Goal: Task Accomplishment & Management: Use online tool/utility

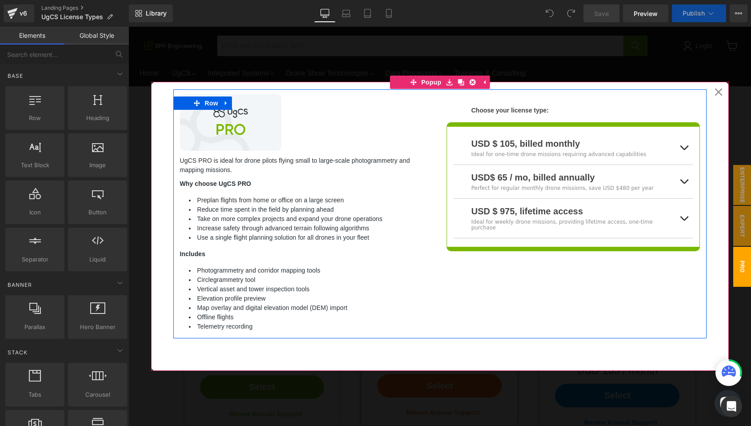
click at [711, 69] on div at bounding box center [439, 226] width 622 height 399
click at [719, 58] on div "Menu Cancel RESOURCES" at bounding box center [439, 44] width 622 height 34
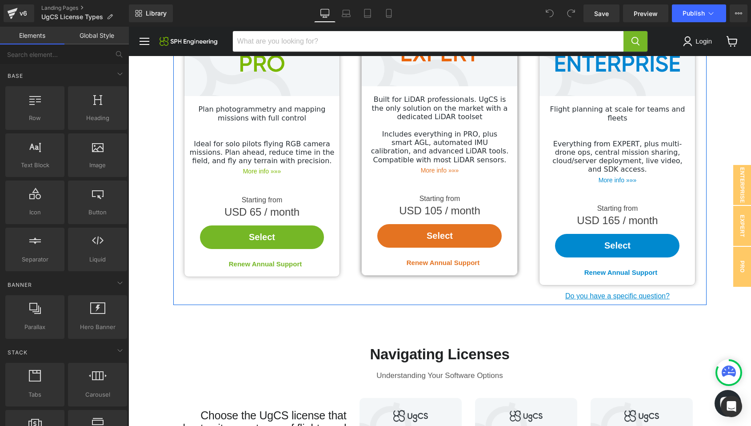
scroll to position [99, 0]
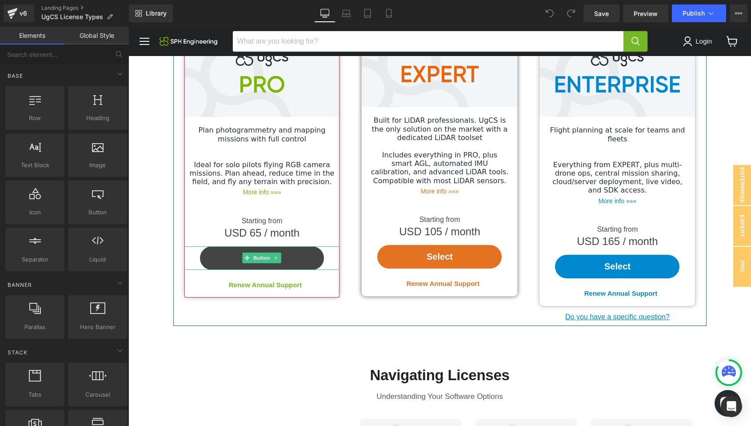
click at [287, 256] on link "Select" at bounding box center [262, 258] width 124 height 24
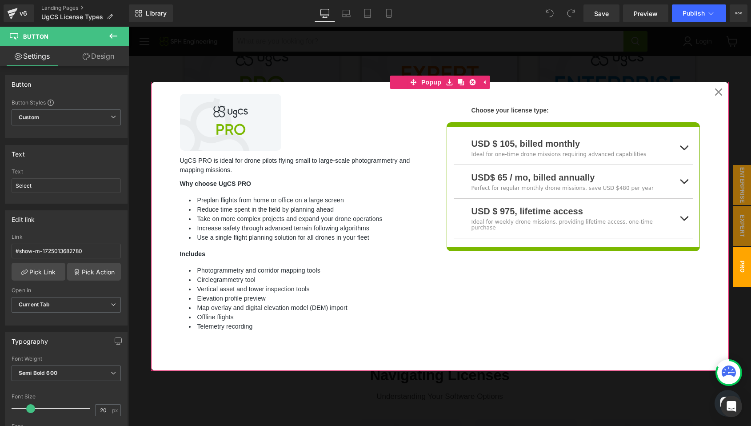
click at [720, 89] on icon at bounding box center [718, 92] width 8 height 8
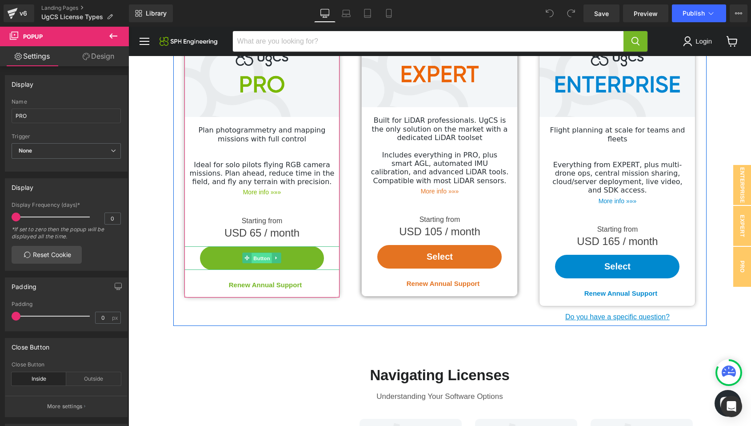
click at [260, 259] on span "Button" at bounding box center [262, 258] width 20 height 11
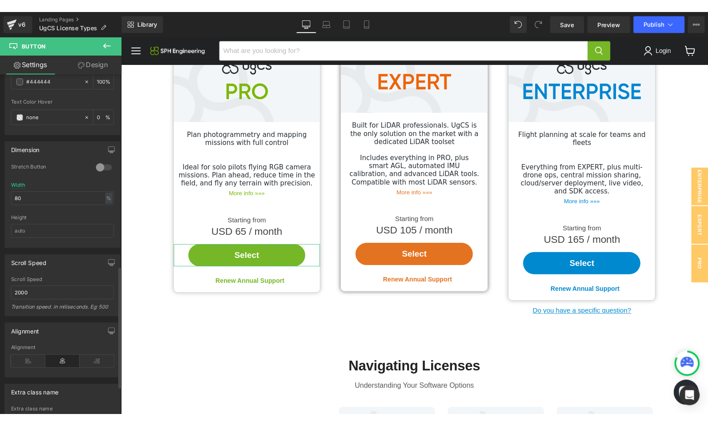
scroll to position [644, 0]
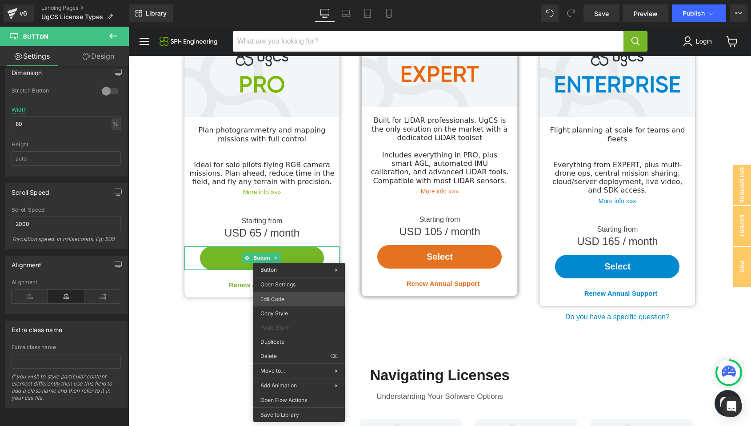
click at [290, 0] on div "Button You are previewing how the will restyle your page. You can not edit Elem…" at bounding box center [375, 0] width 751 height 0
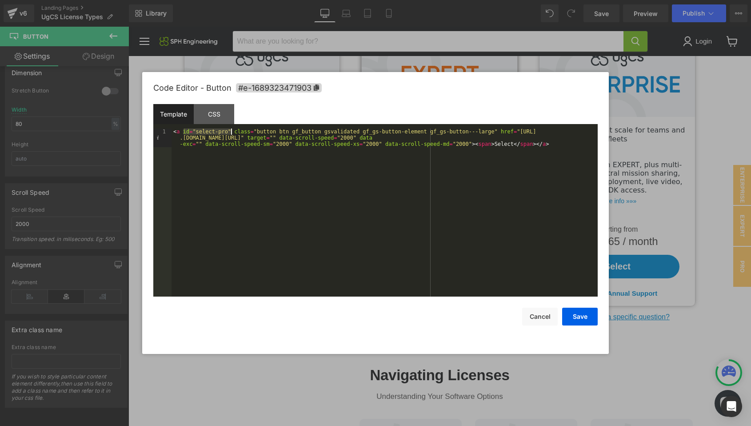
drag, startPoint x: 183, startPoint y: 133, endPoint x: 231, endPoint y: 132, distance: 47.5
click at [231, 132] on div "< a id = "select-pro" class = "button btn gf_button gsvalidated gf_gs-button-el…" at bounding box center [384, 230] width 426 height 205
click at [546, 316] on button "Cancel" at bounding box center [540, 316] width 36 height 18
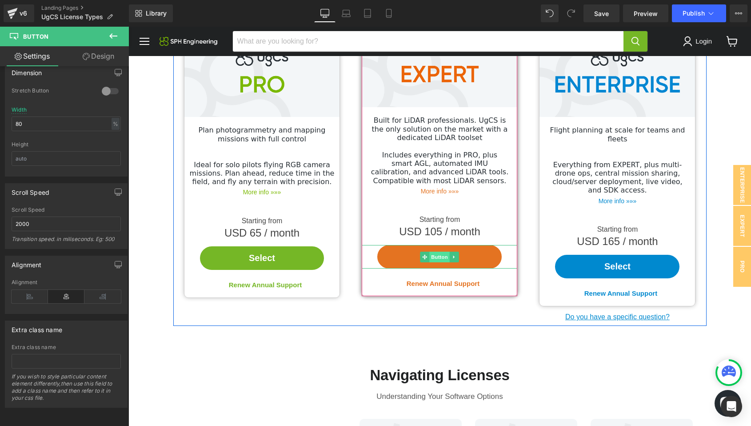
click at [440, 257] on span "Button" at bounding box center [440, 256] width 20 height 11
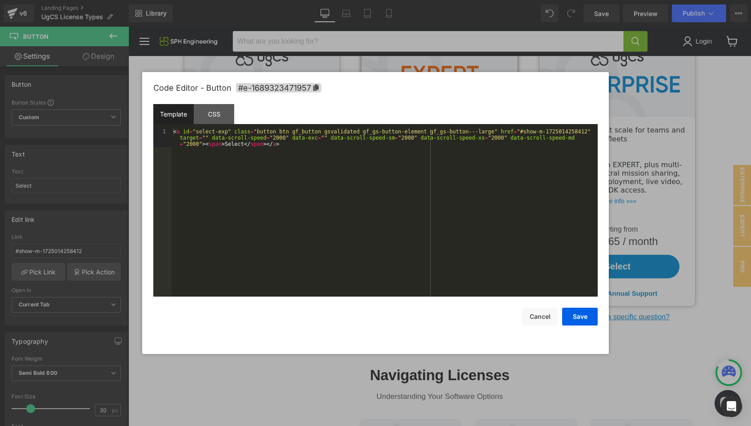
click at [435, 0] on div "Button You are previewing how the will restyle your page. You can not edit Elem…" at bounding box center [375, 0] width 751 height 0
click at [545, 320] on button "Cancel" at bounding box center [540, 316] width 36 height 18
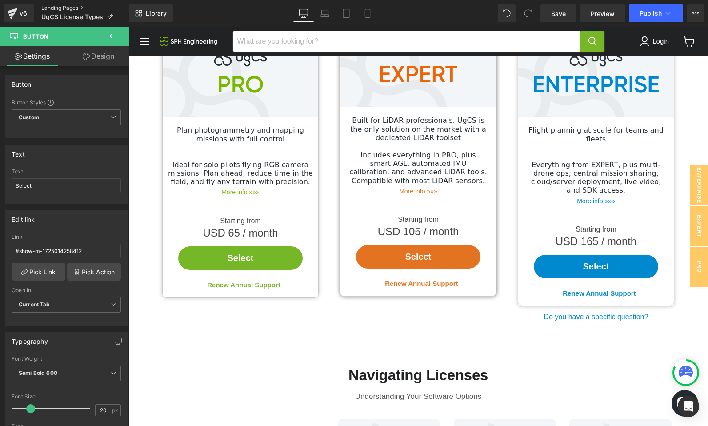
click at [55, 11] on link "Landing Pages" at bounding box center [85, 7] width 88 height 7
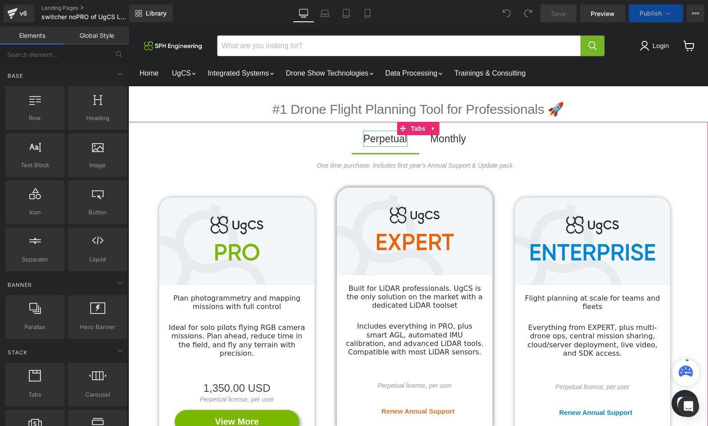
click at [382, 139] on div "Perpetual" at bounding box center [385, 139] width 44 height 16
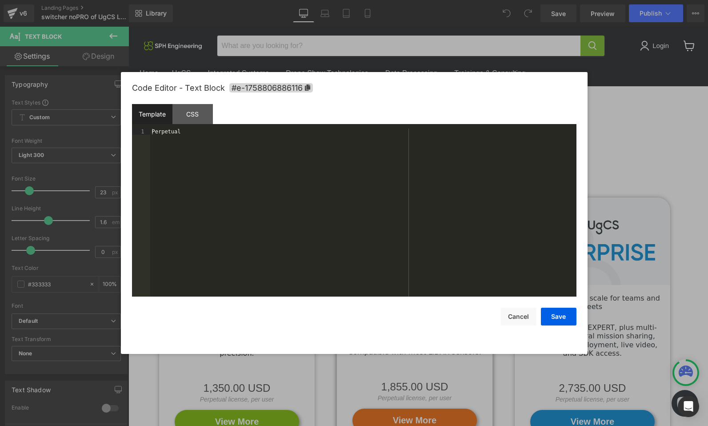
click at [386, 0] on div "You are previewing how the will restyle your page. You can not edit Elements in…" at bounding box center [354, 0] width 708 height 0
click at [192, 114] on div "CSS" at bounding box center [192, 114] width 40 height 20
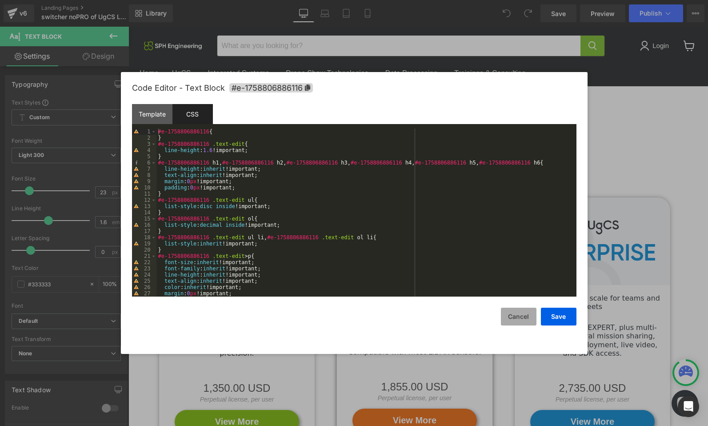
click at [523, 316] on button "Cancel" at bounding box center [519, 316] width 36 height 18
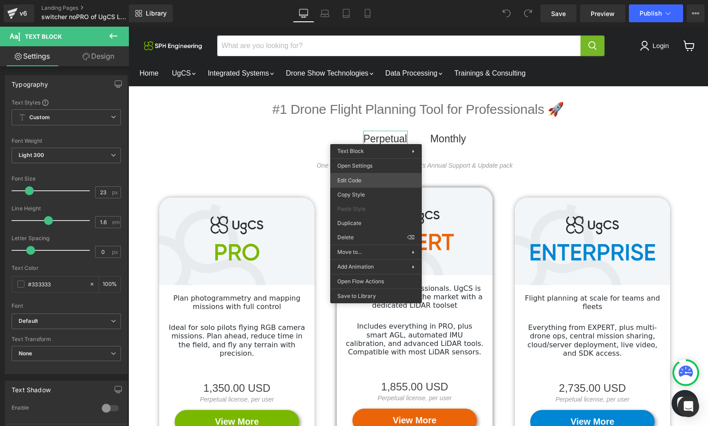
click at [376, 0] on div "You are previewing how the will restyle your page. You can not edit Elements in…" at bounding box center [354, 0] width 708 height 0
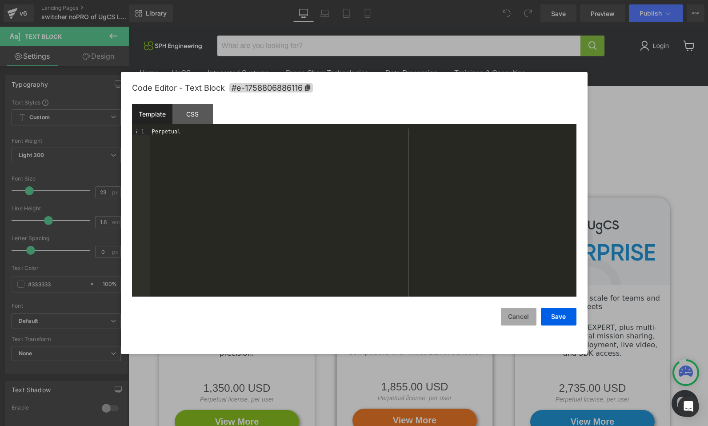
click at [516, 315] on button "Cancel" at bounding box center [519, 316] width 36 height 18
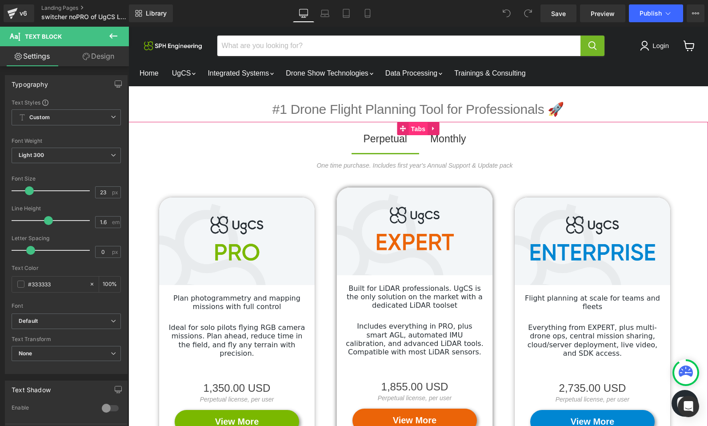
click at [421, 126] on span "Tabs" at bounding box center [418, 128] width 19 height 13
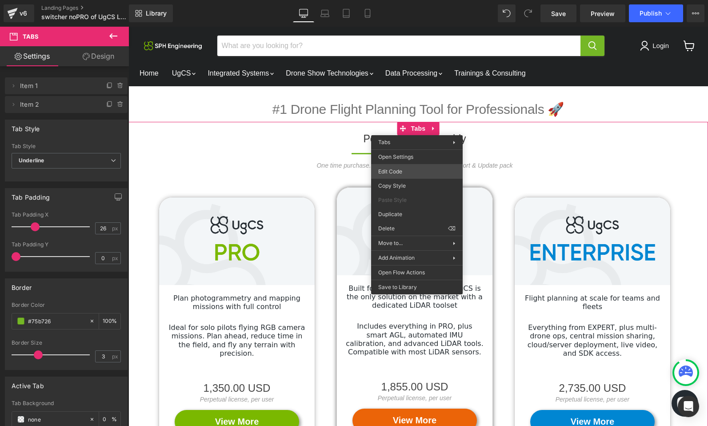
click at [414, 0] on div "Tabs You are previewing how the will restyle your page. You can not edit Elemen…" at bounding box center [354, 0] width 708 height 0
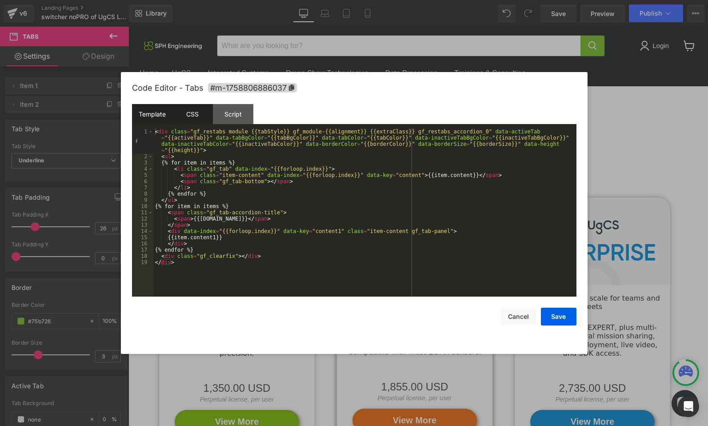
click at [188, 111] on div "CSS" at bounding box center [192, 114] width 40 height 20
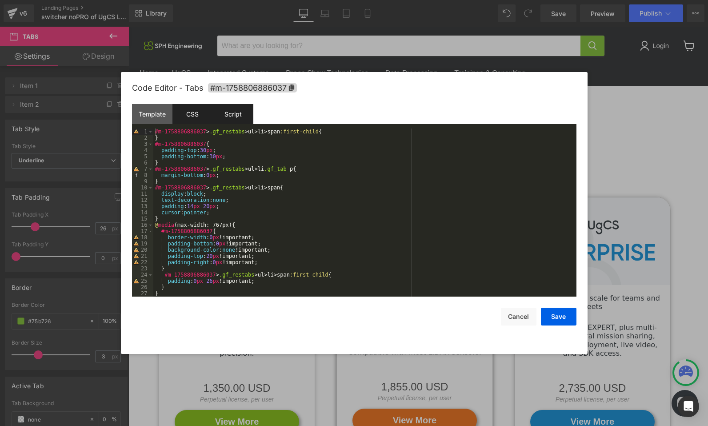
click at [233, 119] on div "Script" at bounding box center [233, 114] width 40 height 20
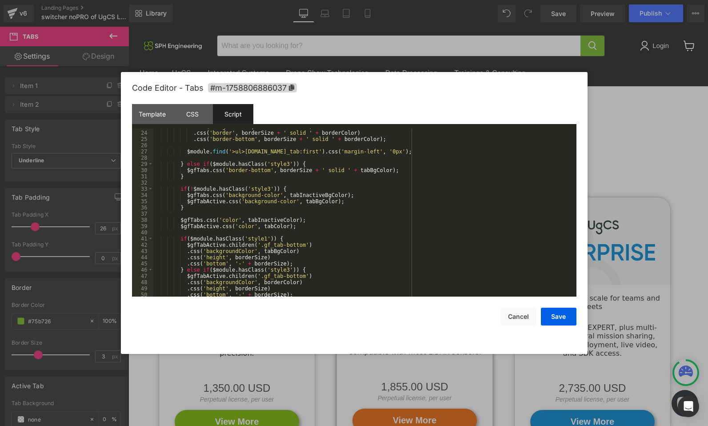
scroll to position [323, 0]
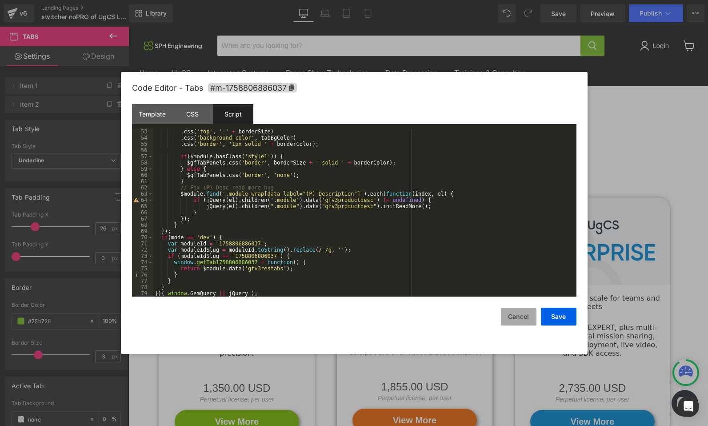
click at [509, 315] on button "Cancel" at bounding box center [519, 316] width 36 height 18
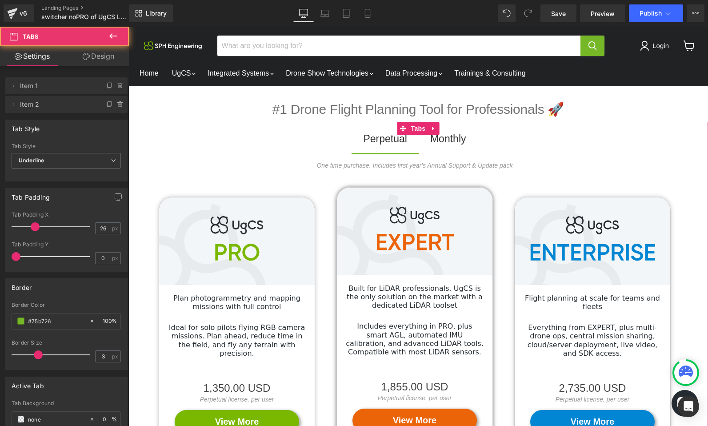
click at [370, 148] on span "Perpetual Text Block" at bounding box center [384, 142] width 67 height 22
click at [348, 145] on ul "Perpetual Text Block Monthly Text Block" at bounding box center [414, 142] width 572 height 22
click at [375, 148] on span "Perpetual Text Block" at bounding box center [384, 142] width 67 height 22
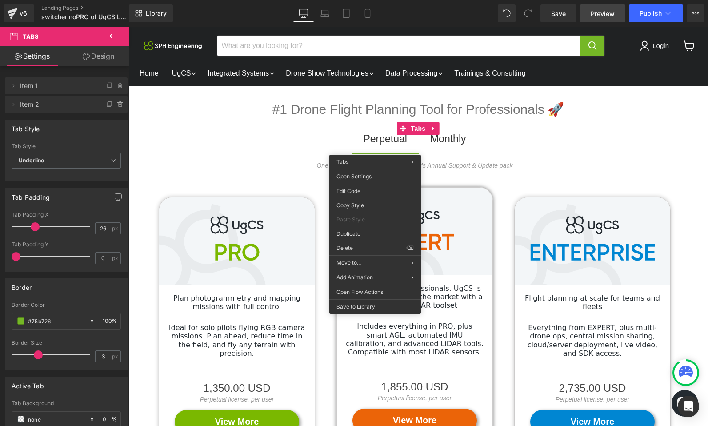
click at [604, 10] on span "Preview" at bounding box center [602, 13] width 24 height 9
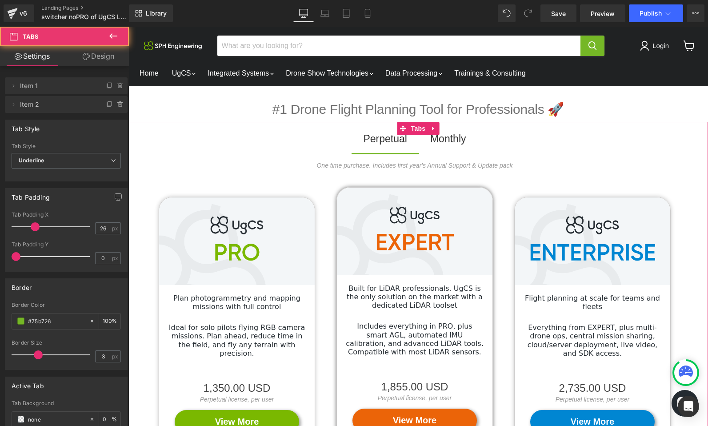
click at [203, 154] on div "One time purchase. Includes first year's Annual Support & Update pack Text Bloc…" at bounding box center [414, 322] width 572 height 343
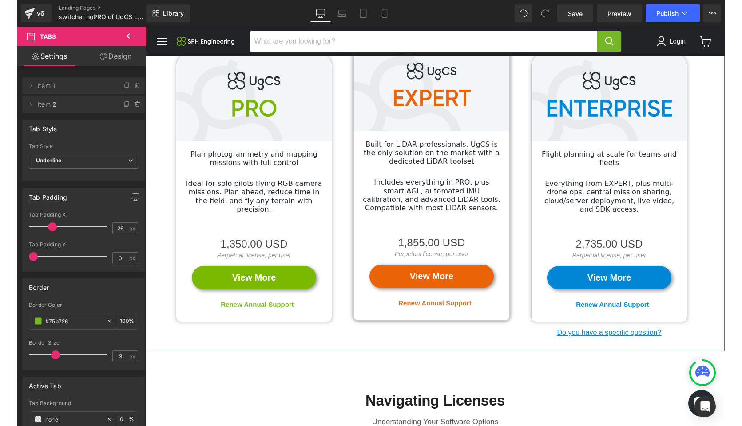
scroll to position [135, 0]
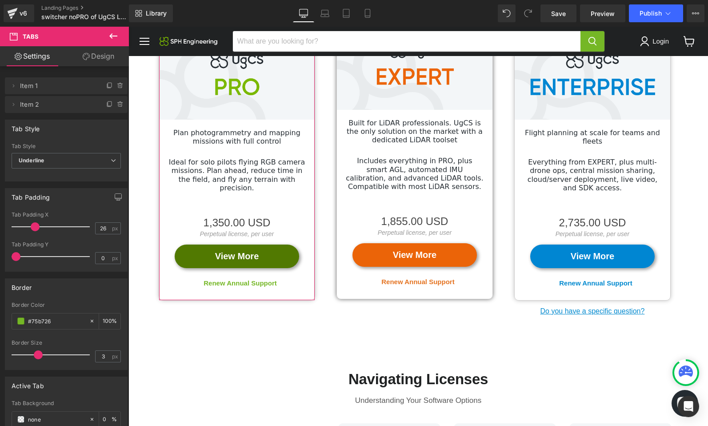
click at [272, 247] on div "View More (P) View More" at bounding box center [236, 256] width 155 height 24
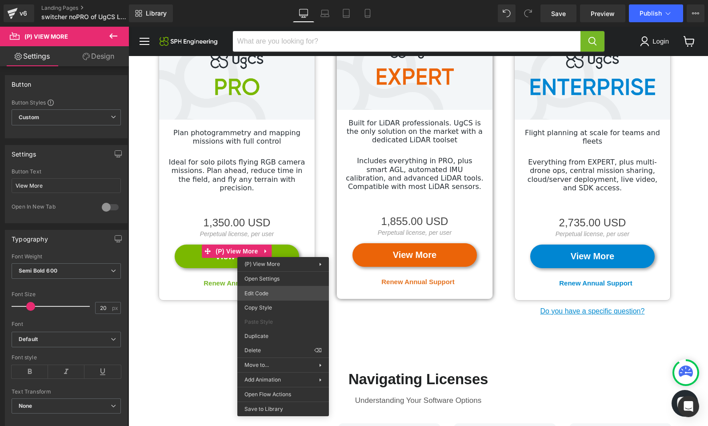
click at [280, 0] on div "Tabs You are previewing how the will restyle your page. You can not edit Elemen…" at bounding box center [354, 0] width 708 height 0
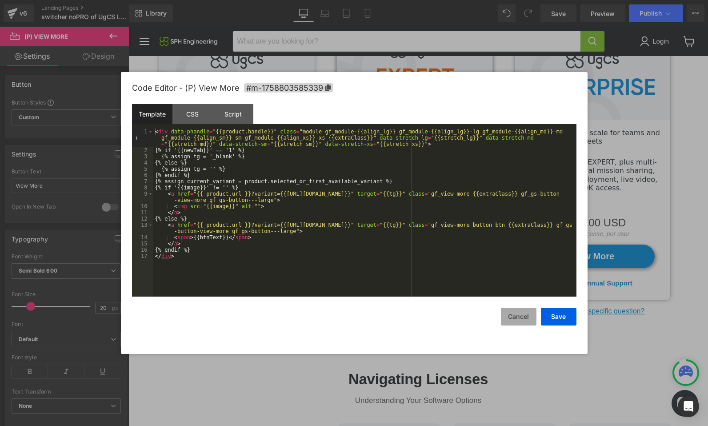
click at [519, 315] on button "Cancel" at bounding box center [519, 316] width 36 height 18
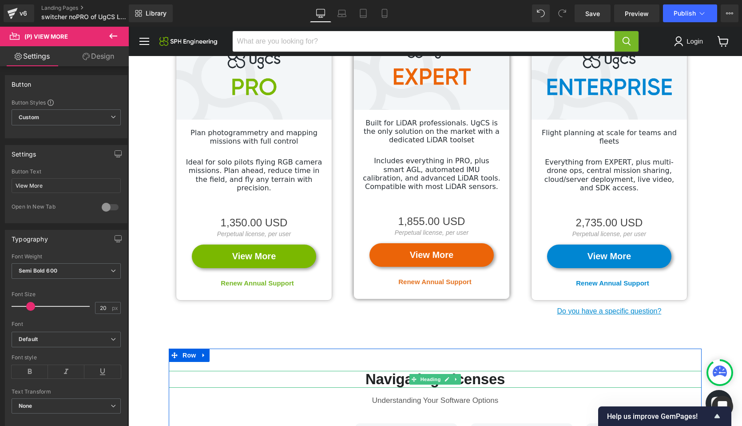
click at [328, 370] on h2 "Navigating Licenses" at bounding box center [435, 378] width 533 height 17
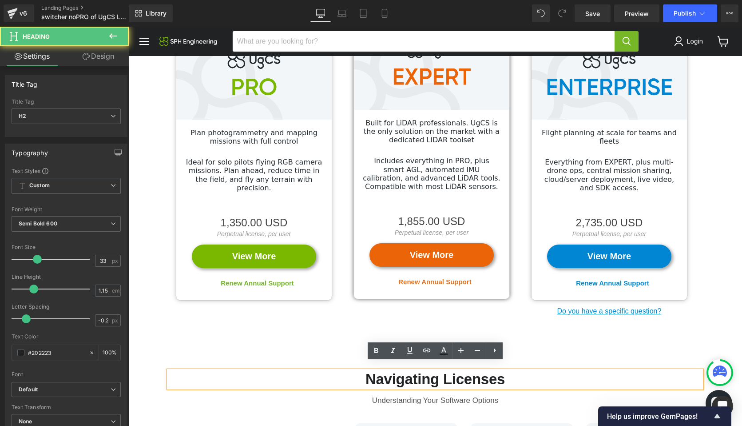
scroll to position [0, 0]
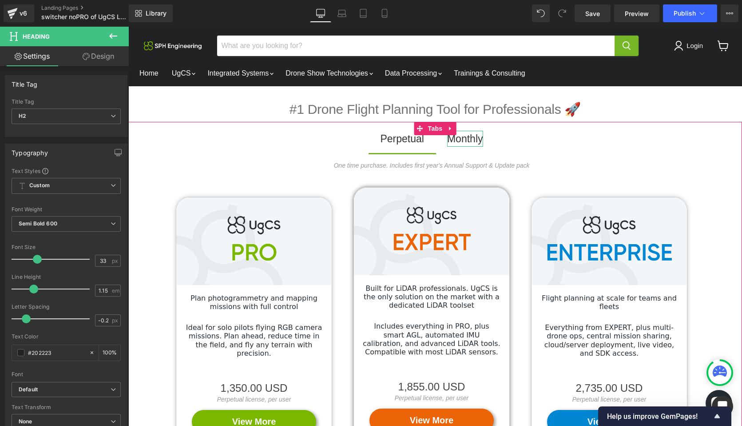
click at [463, 140] on div "Monthly" at bounding box center [465, 139] width 36 height 16
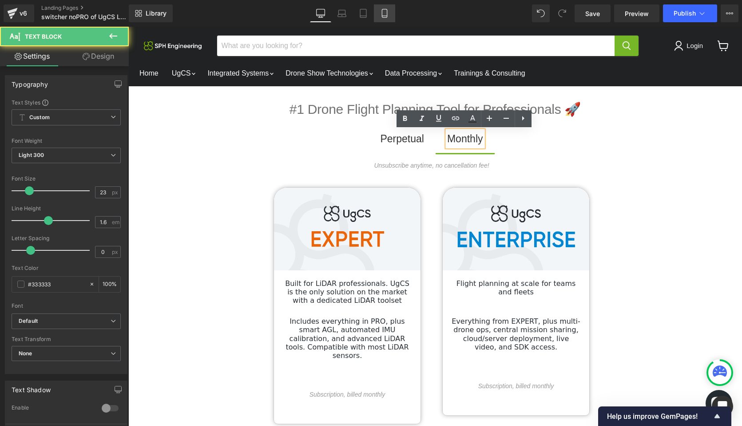
click at [386, 12] on icon at bounding box center [384, 13] width 9 height 9
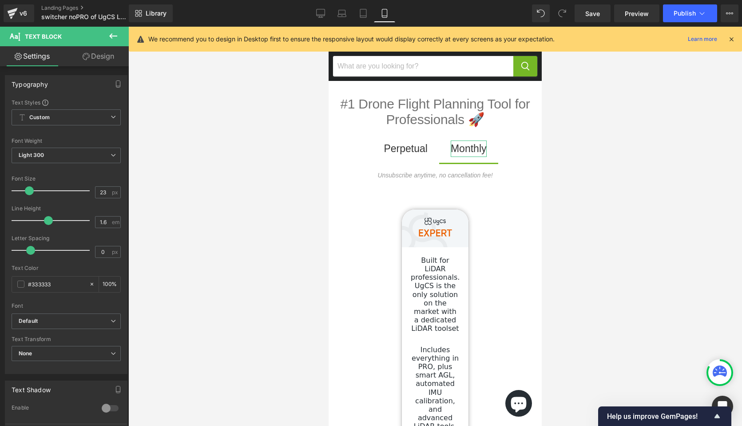
click at [109, 56] on link "Design" at bounding box center [98, 56] width 64 height 20
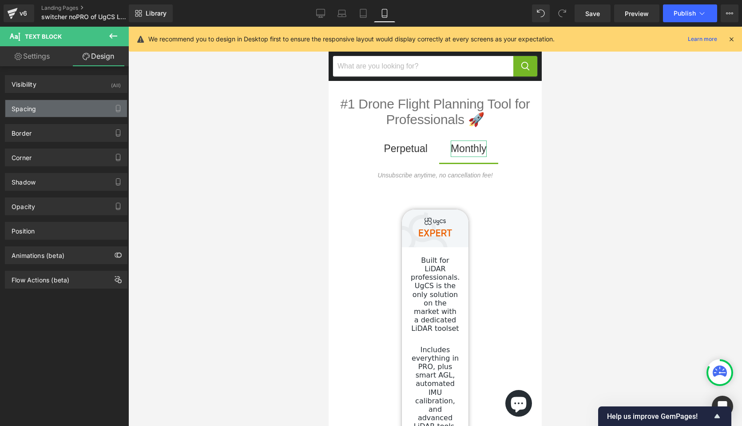
click at [87, 102] on div "Spacing" at bounding box center [66, 108] width 122 height 17
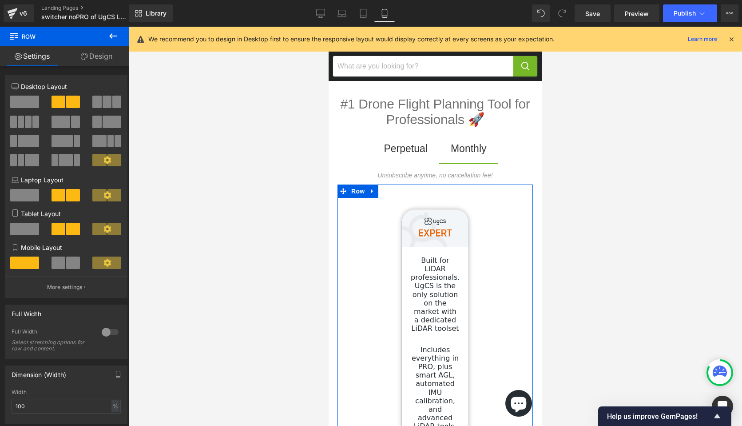
click at [109, 56] on link "Design" at bounding box center [96, 56] width 64 height 20
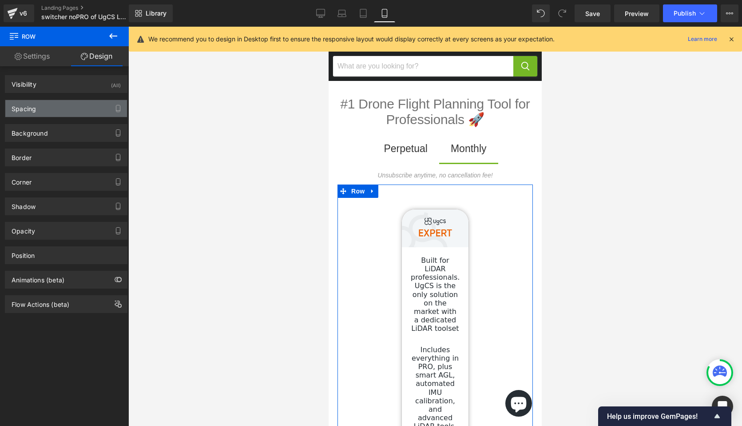
click at [84, 105] on div "Spacing" at bounding box center [66, 108] width 122 height 17
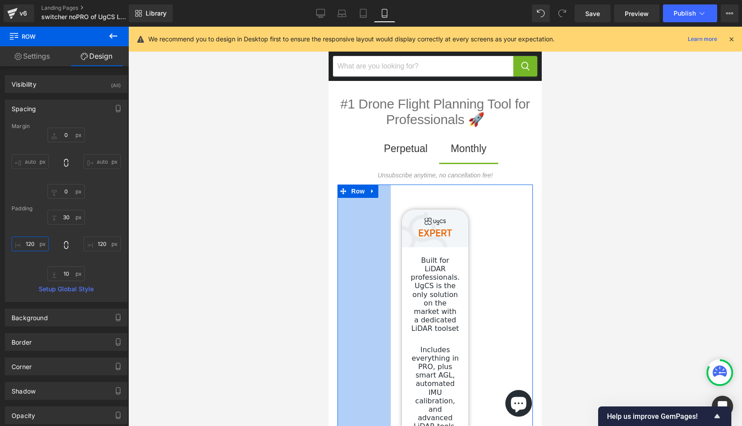
click at [29, 245] on input "120" at bounding box center [30, 243] width 37 height 15
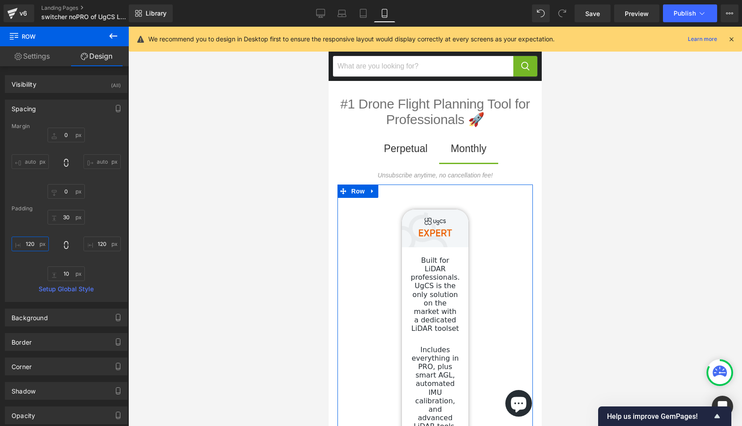
click at [29, 245] on input "120" at bounding box center [30, 243] width 37 height 15
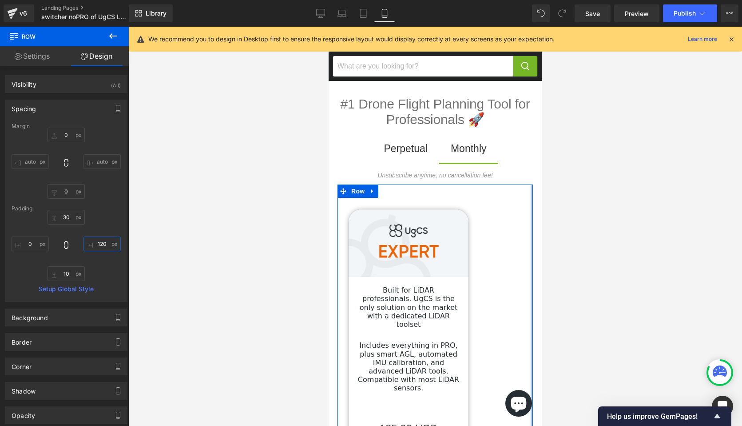
click at [96, 243] on input "120" at bounding box center [102, 243] width 37 height 15
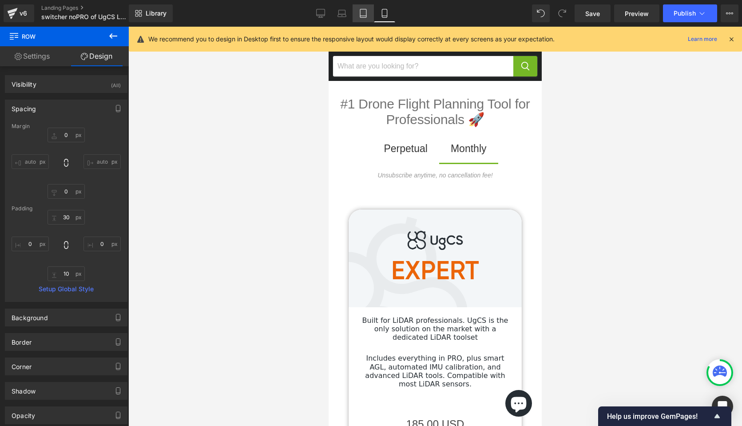
click at [363, 11] on icon at bounding box center [363, 13] width 9 height 9
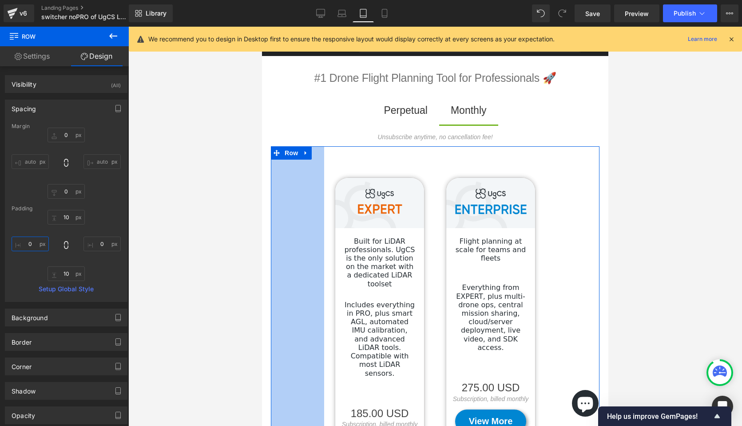
click at [29, 247] on input "text" at bounding box center [30, 243] width 37 height 15
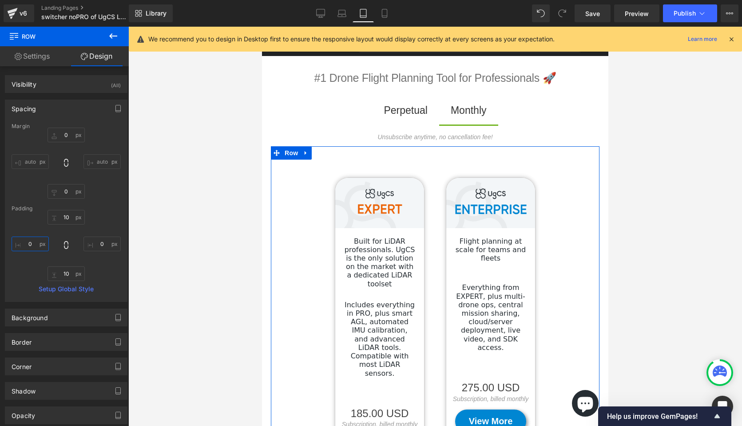
click at [29, 247] on input "text" at bounding box center [30, 243] width 37 height 15
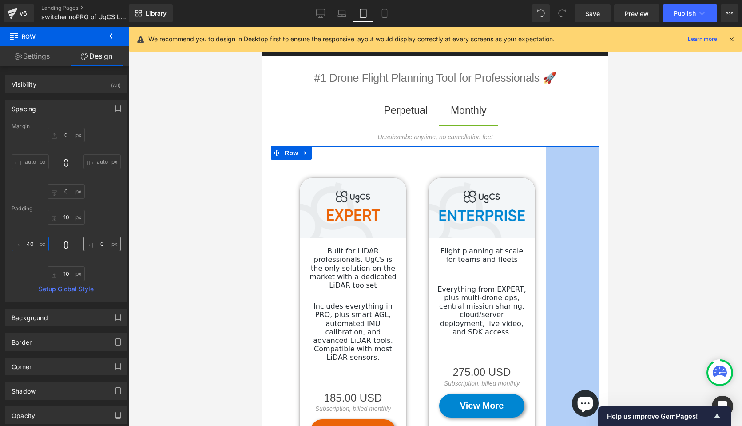
type input "40"
click at [99, 246] on input "text" at bounding box center [102, 243] width 37 height 15
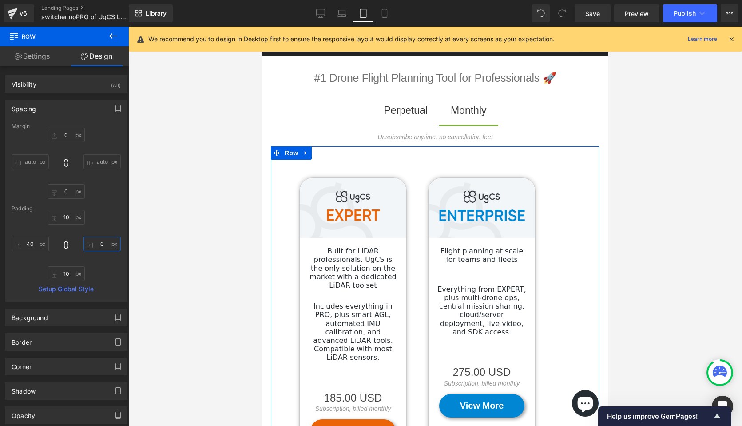
click at [99, 246] on input "text" at bounding box center [102, 243] width 37 height 15
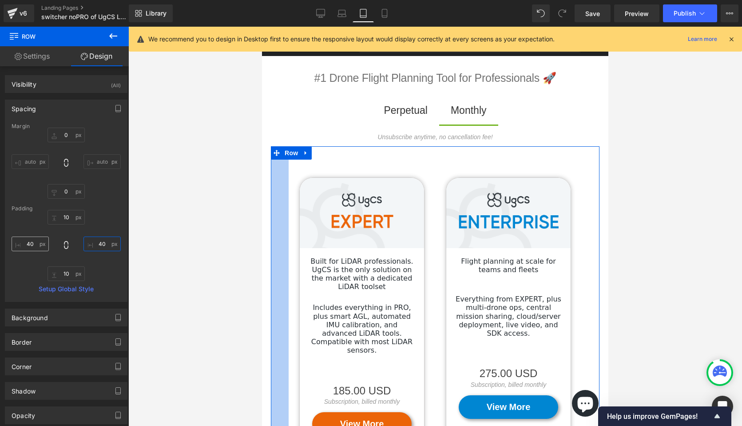
type input "40"
click at [24, 244] on input "40" at bounding box center [30, 243] width 37 height 15
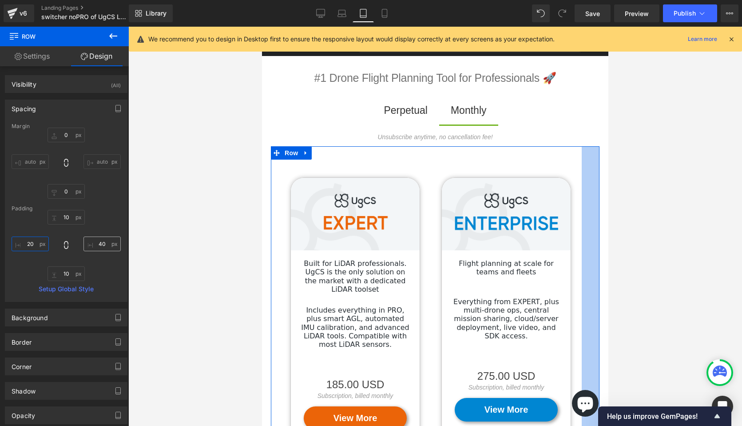
type input "20"
click at [99, 246] on input "40" at bounding box center [102, 243] width 37 height 15
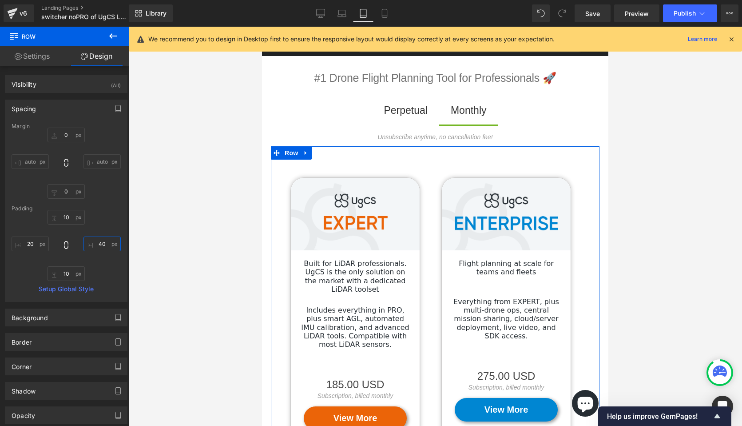
click at [99, 246] on input "40" at bounding box center [102, 243] width 37 height 15
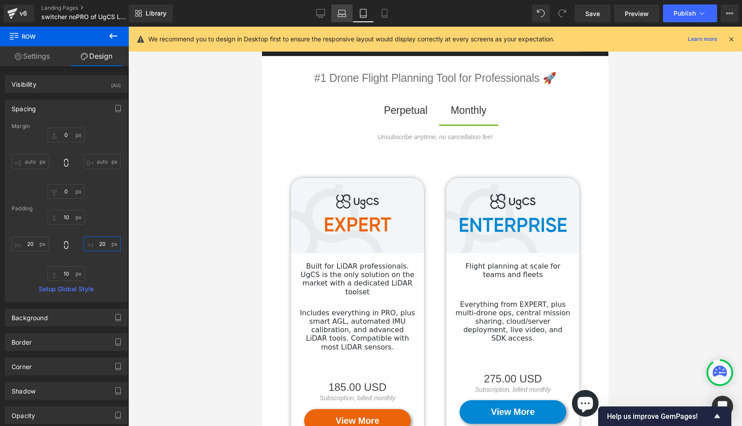
type input "20"
click at [341, 12] on icon at bounding box center [342, 13] width 9 height 9
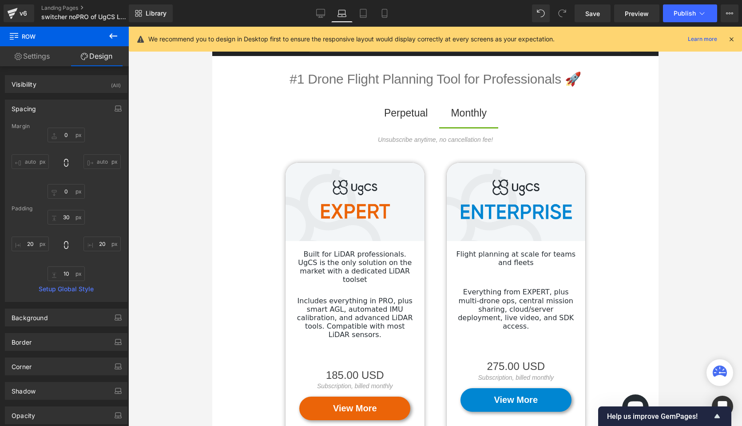
scroll to position [3, 0]
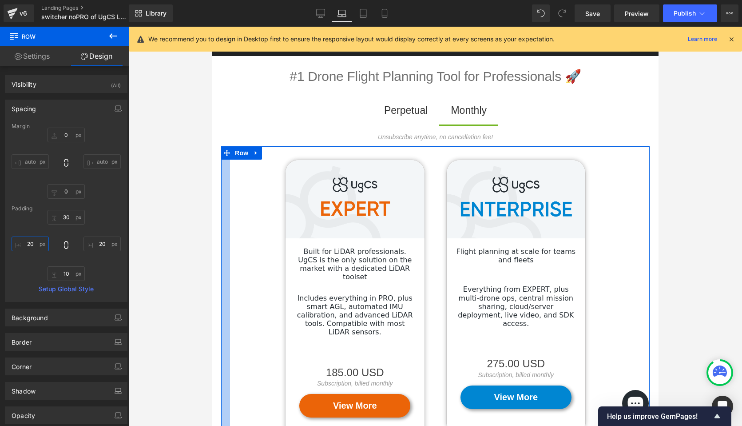
click at [28, 245] on input "20" at bounding box center [30, 243] width 37 height 15
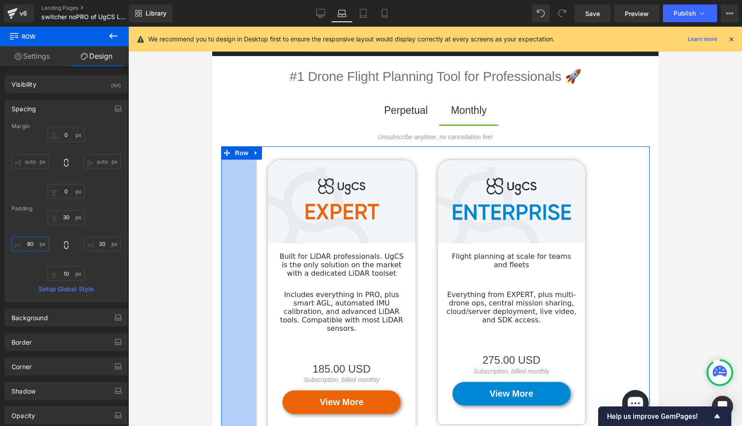
click at [27, 244] on input "80" at bounding box center [30, 243] width 37 height 15
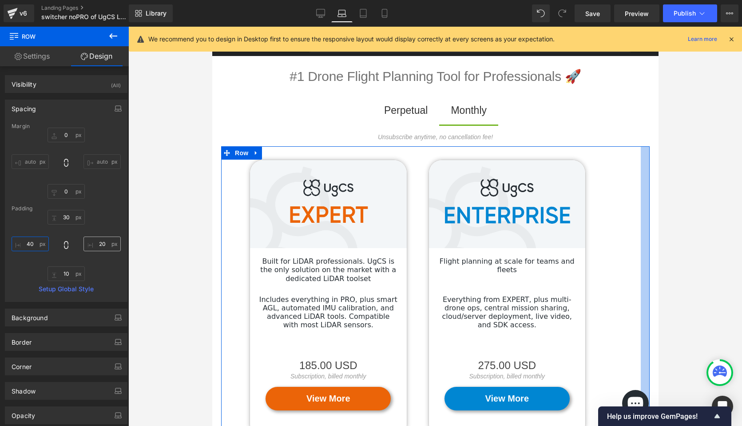
type input "40"
click at [96, 246] on input "20" at bounding box center [102, 243] width 37 height 15
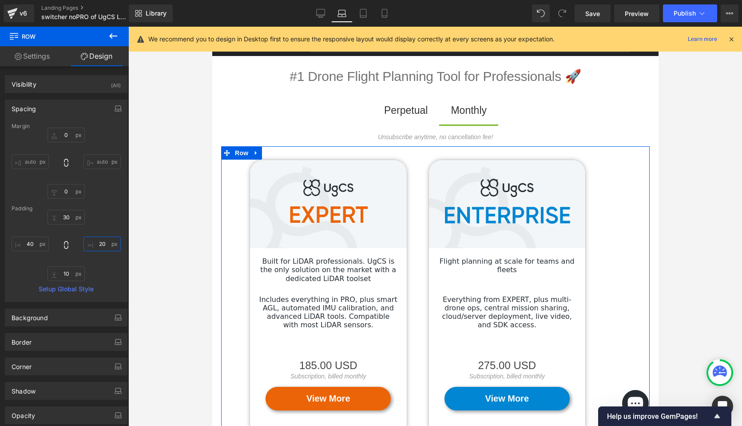
click at [96, 246] on input "20" at bounding box center [102, 243] width 37 height 15
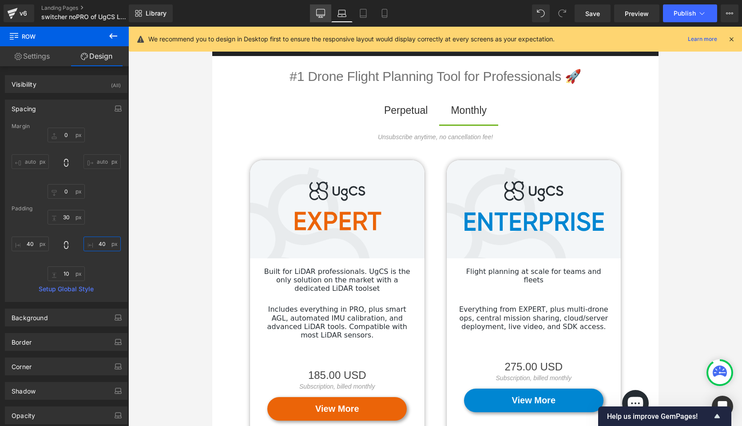
type input "40"
click at [321, 15] on icon at bounding box center [320, 15] width 8 height 0
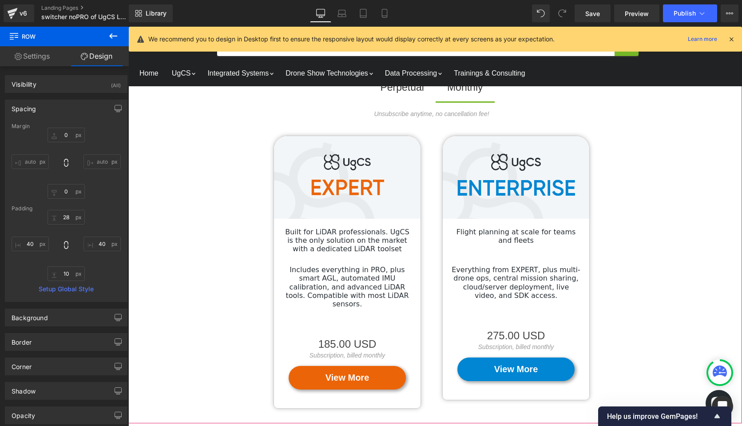
scroll to position [54, 0]
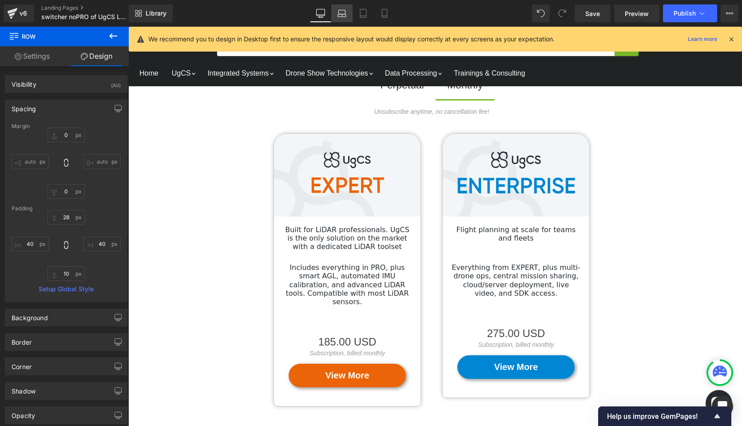
click at [346, 17] on icon at bounding box center [342, 13] width 9 height 9
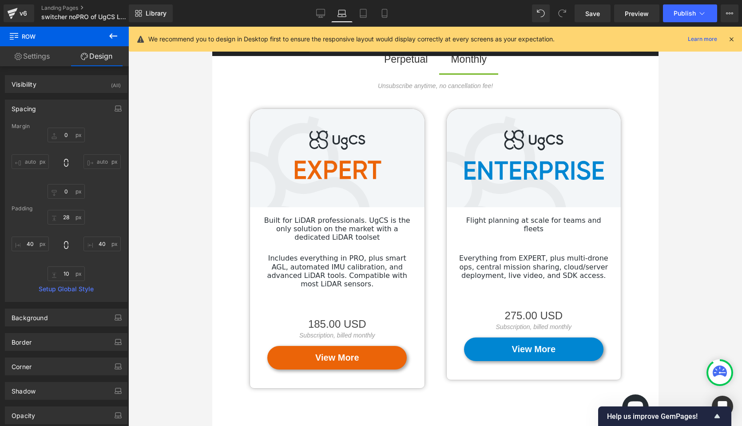
scroll to position [28, 0]
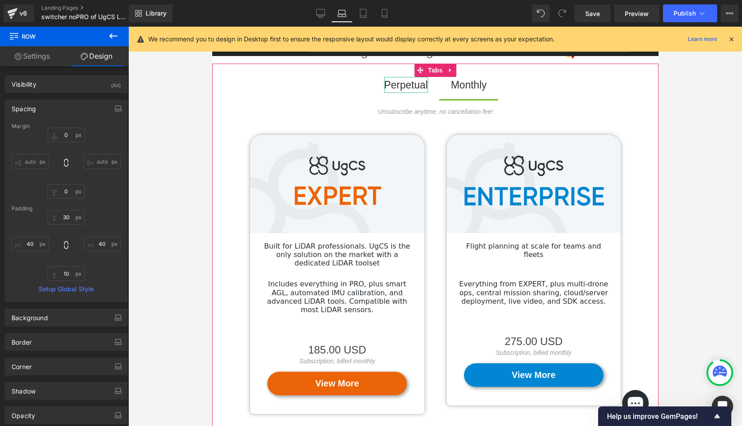
click at [399, 86] on div "Perpetual" at bounding box center [406, 85] width 44 height 16
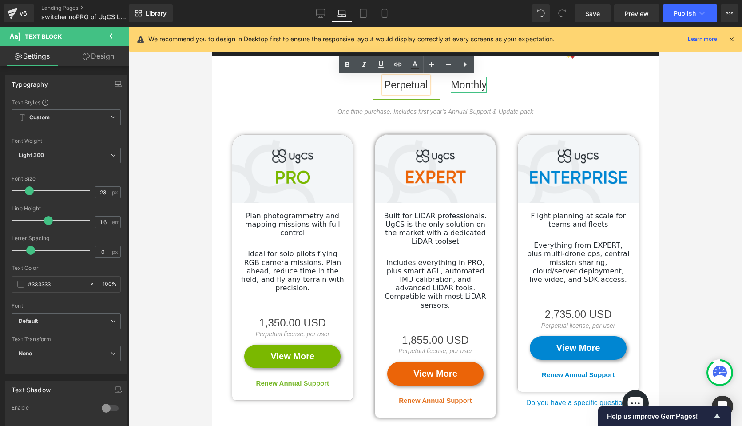
click at [461, 87] on div "Monthly" at bounding box center [468, 85] width 36 height 16
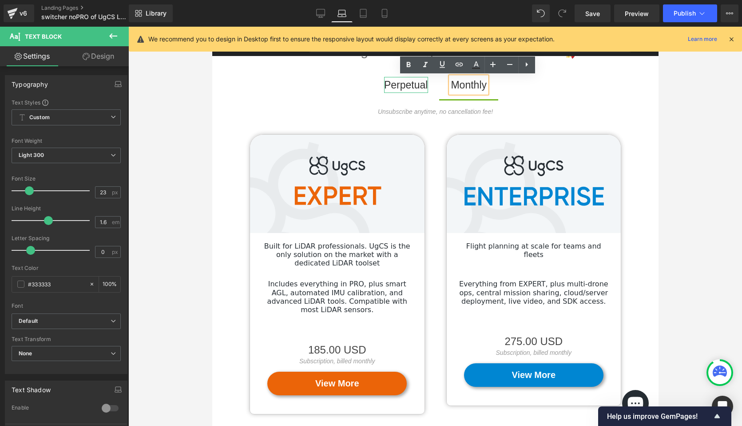
click at [415, 87] on div "Perpetual" at bounding box center [406, 85] width 44 height 16
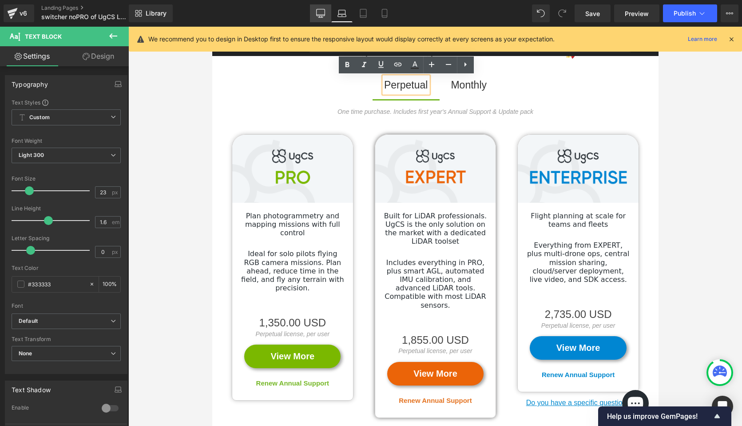
click at [323, 15] on icon at bounding box center [320, 13] width 9 height 9
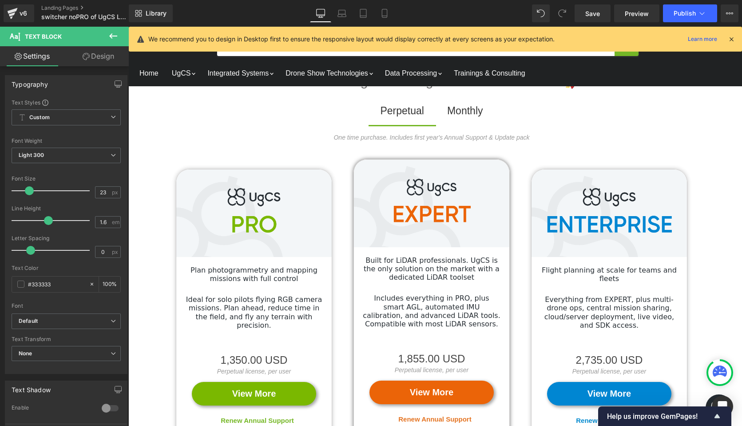
scroll to position [54, 0]
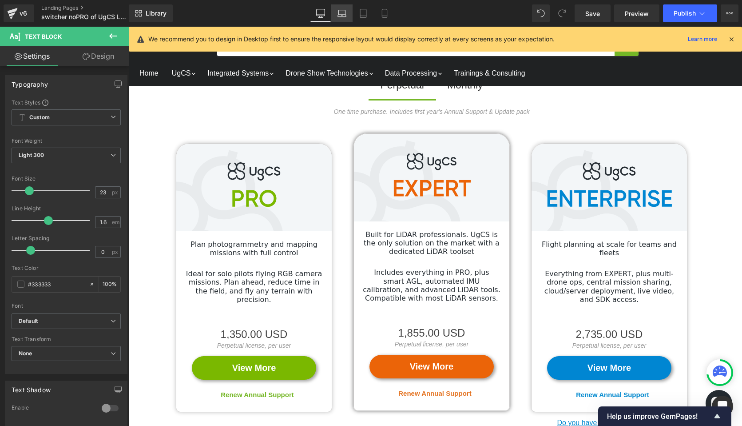
click at [347, 12] on link "Laptop" at bounding box center [341, 13] width 21 height 18
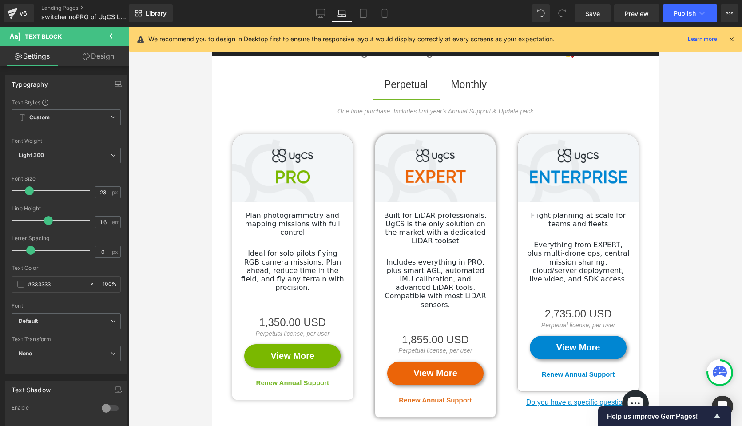
scroll to position [28, 0]
click at [365, 15] on icon at bounding box center [363, 13] width 9 height 9
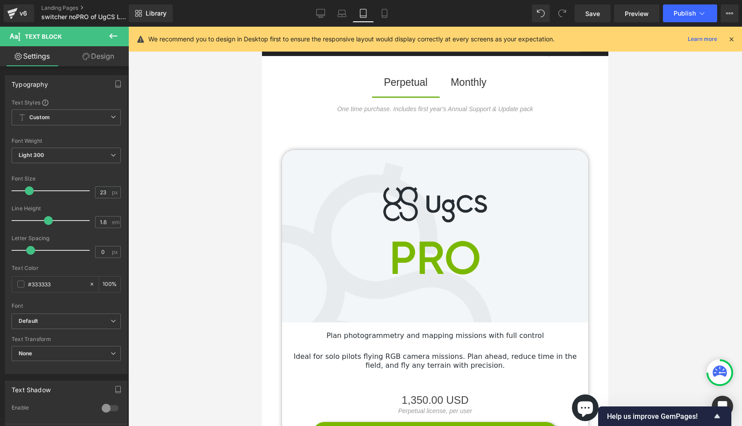
scroll to position [26, 0]
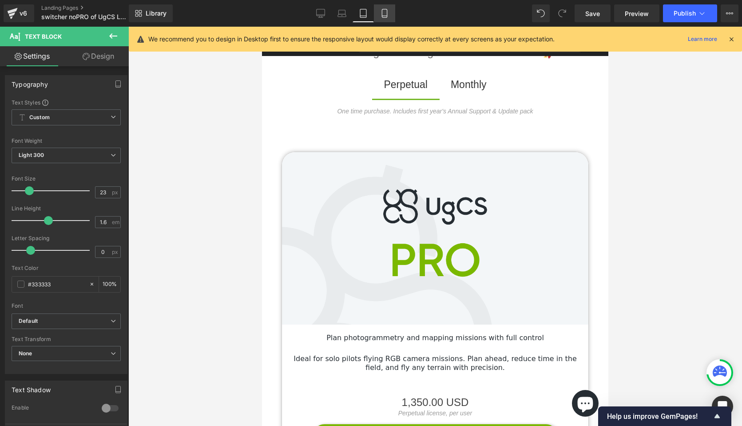
click at [388, 13] on icon at bounding box center [384, 13] width 9 height 9
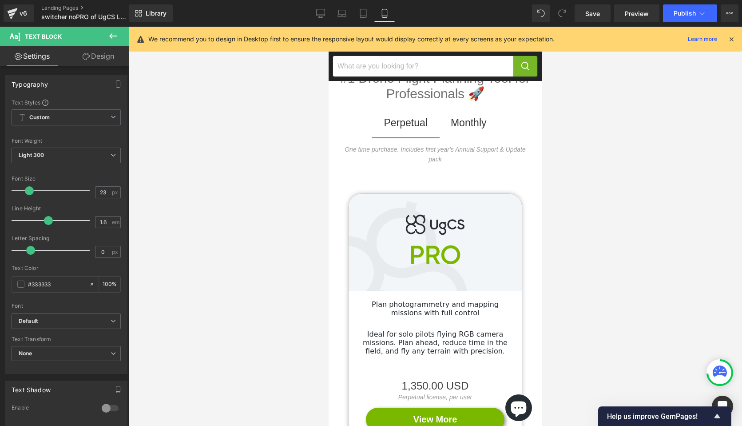
scroll to position [64, 0]
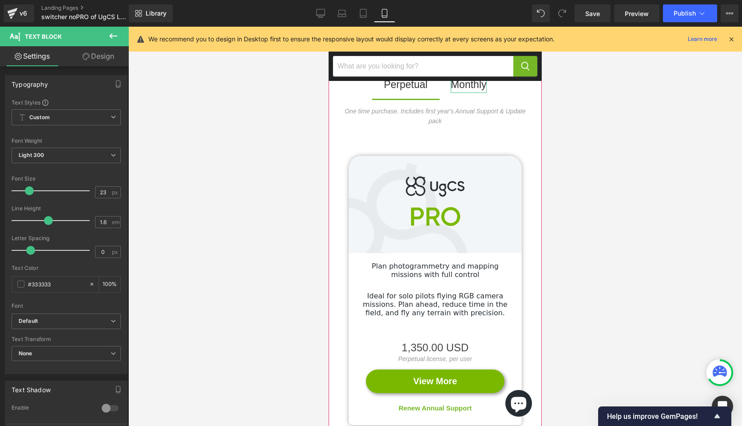
click at [462, 84] on div "Monthly" at bounding box center [469, 84] width 36 height 16
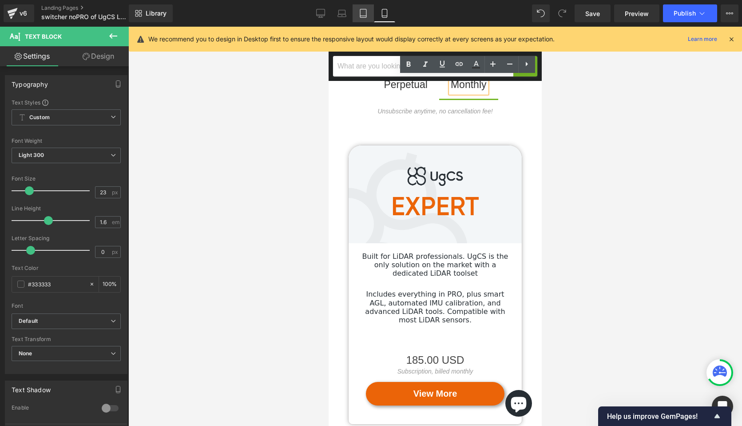
click at [362, 9] on icon at bounding box center [363, 13] width 9 height 9
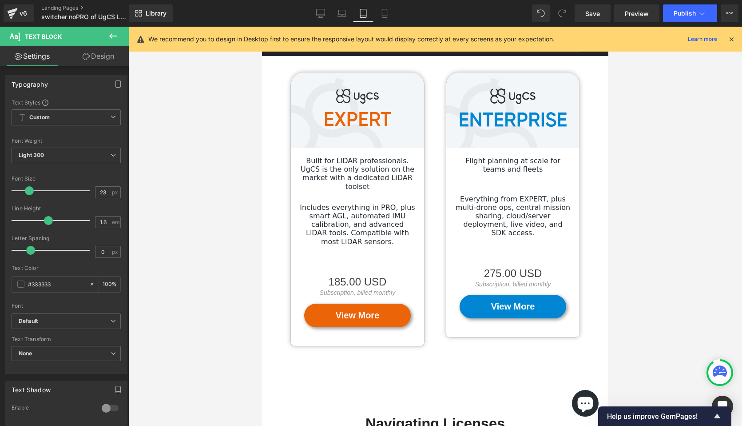
scroll to position [0, 0]
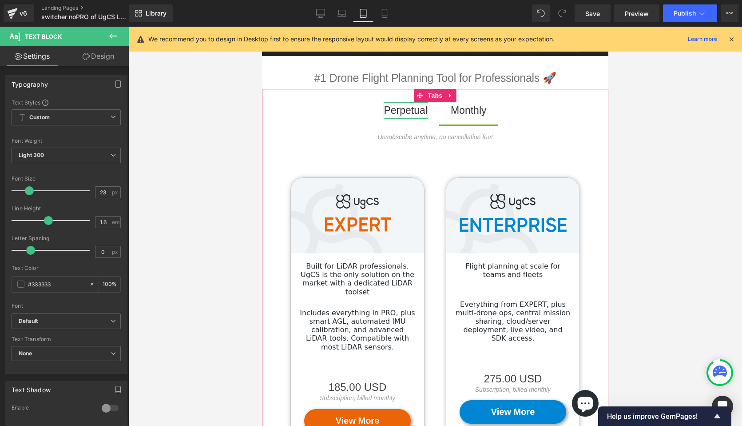
click at [407, 111] on div "Perpetual" at bounding box center [406, 110] width 44 height 16
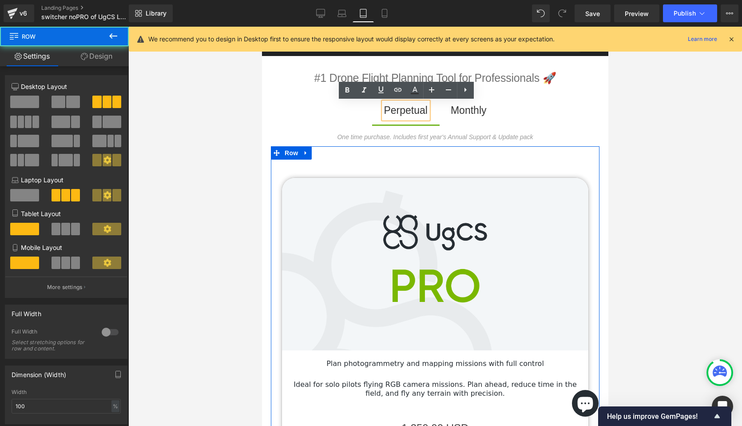
click at [584, 166] on div "Image Plan photogrammetry and mapping missions with full control Text Block Ide…" at bounding box center [435, 328] width 329 height 355
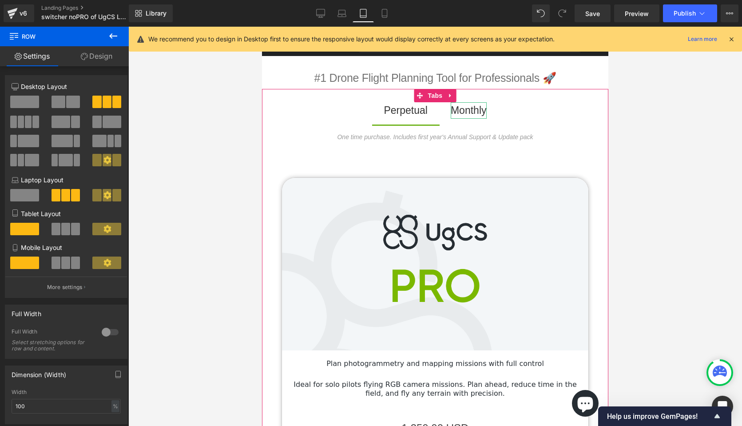
click at [468, 111] on div "Monthly" at bounding box center [469, 110] width 36 height 16
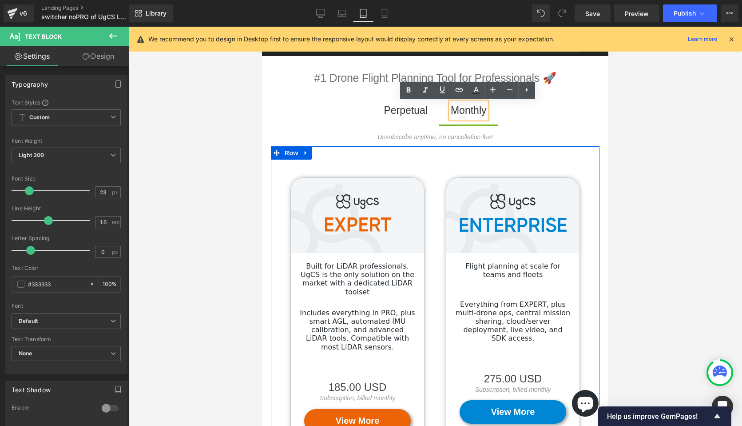
click at [331, 160] on div "Image Built for LiDAR professionals. UgCS is the only solution on the market wi…" at bounding box center [357, 301] width 155 height 300
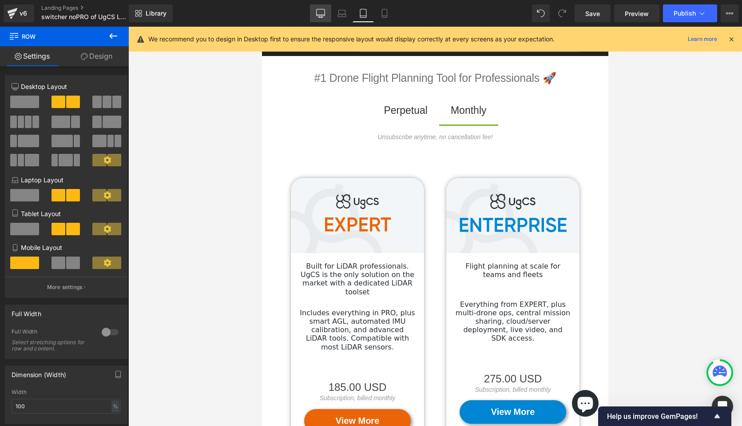
click at [323, 9] on icon at bounding box center [320, 13] width 9 height 9
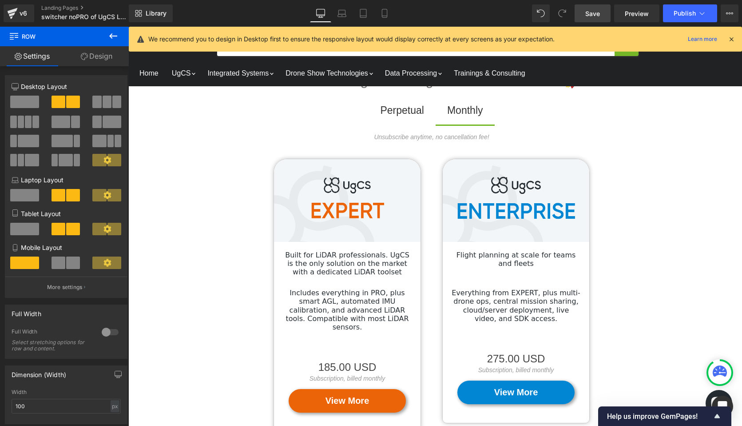
click at [599, 13] on span "Save" at bounding box center [593, 13] width 15 height 9
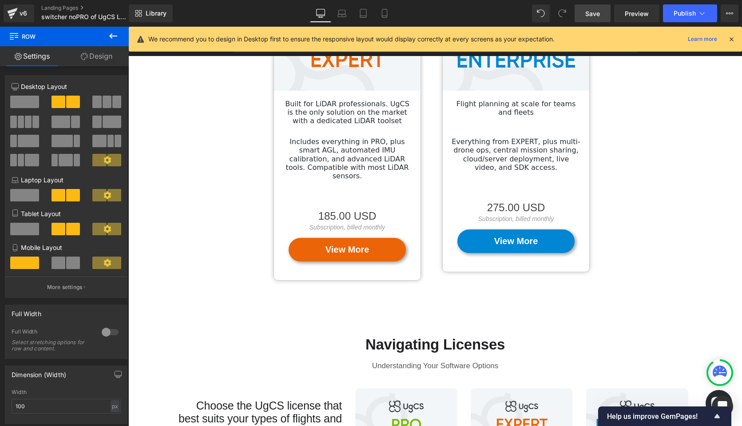
scroll to position [0, 0]
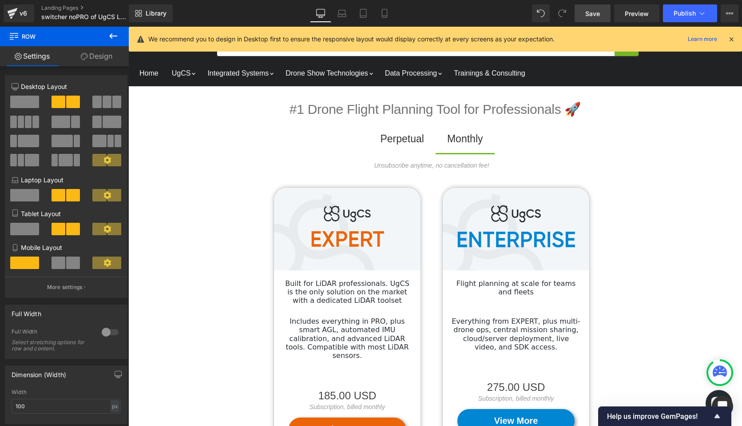
click at [707, 38] on icon at bounding box center [732, 39] width 8 height 8
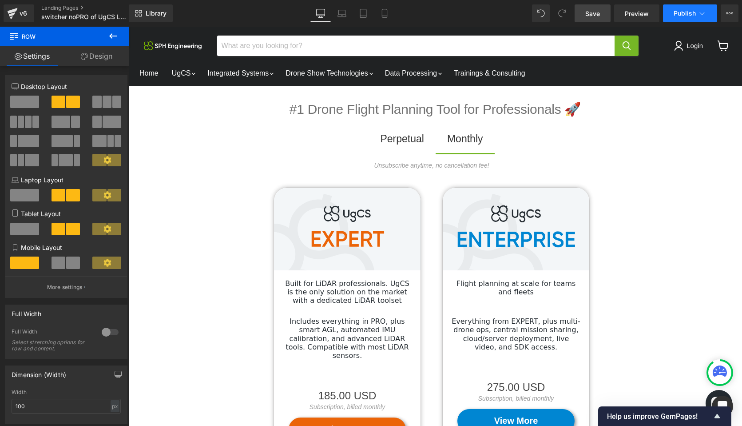
click at [696, 14] on button "Publish" at bounding box center [690, 13] width 54 height 18
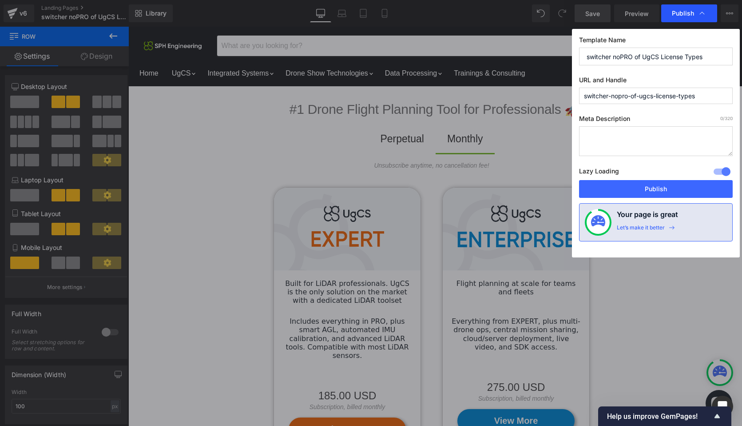
click at [697, 11] on span "Publish" at bounding box center [689, 13] width 35 height 9
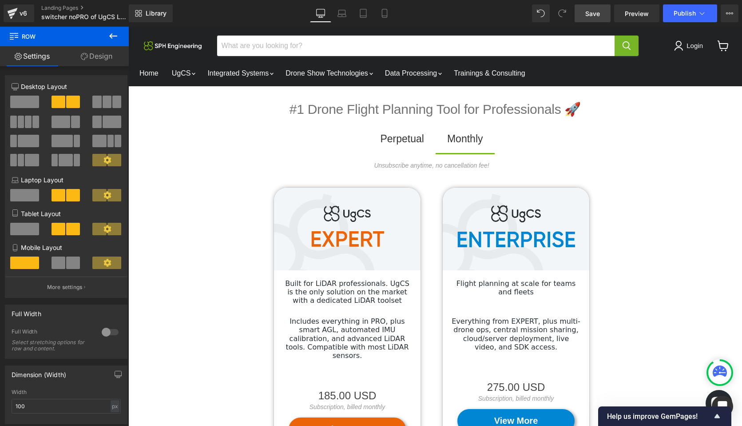
click at [593, 13] on span "Save" at bounding box center [593, 13] width 15 height 9
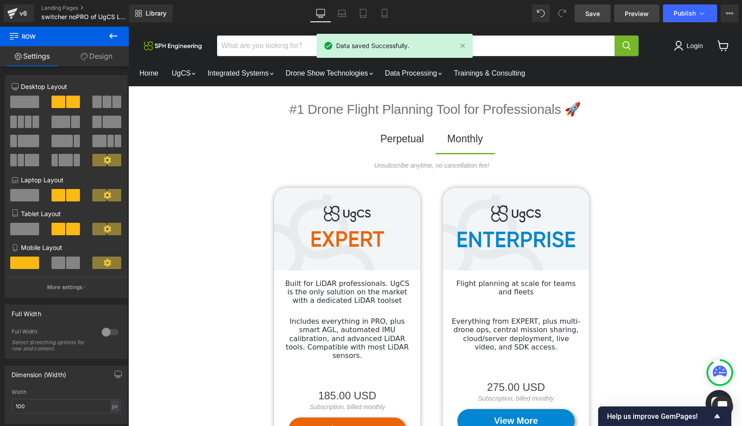
click at [643, 14] on span "Preview" at bounding box center [637, 13] width 24 height 9
